Goal: Check status

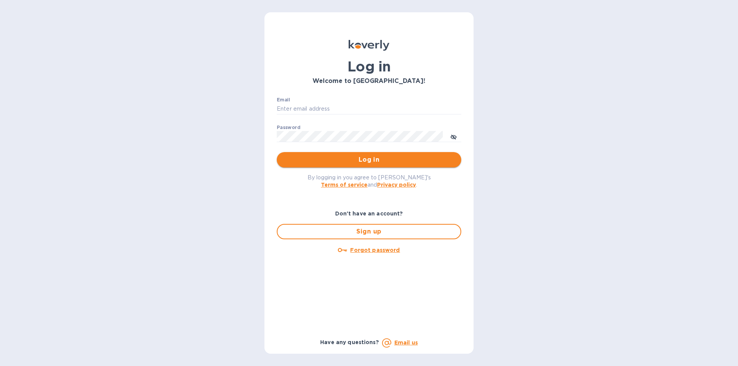
type input "mayer@leveret.com"
click at [361, 154] on button "Log in" at bounding box center [369, 159] width 184 height 15
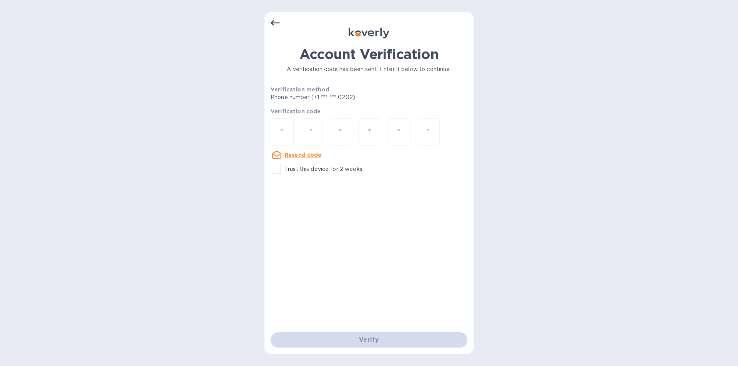
click at [294, 126] on div at bounding box center [369, 132] width 197 height 29
click at [276, 130] on div at bounding box center [282, 131] width 23 height 27
type input "1"
type input "3"
type input "5"
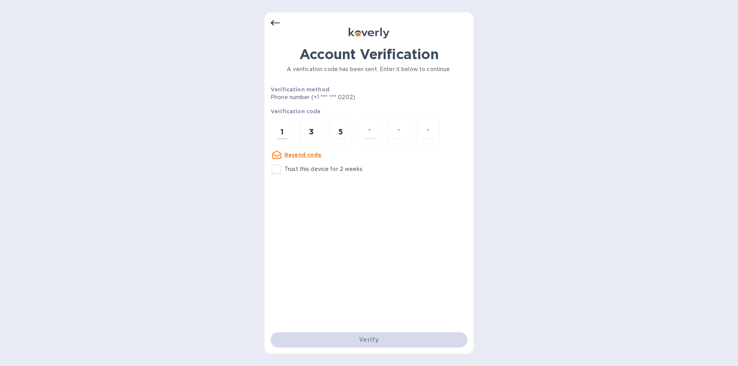
type input "4"
type input "3"
type input "9"
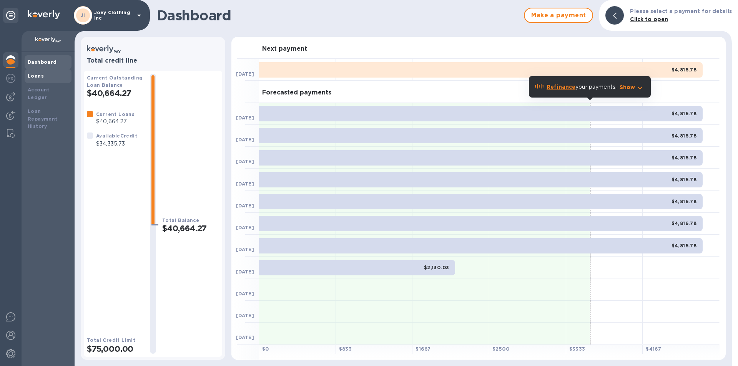
click at [42, 78] on div "Loans" at bounding box center [48, 76] width 41 height 8
